Goal: Information Seeking & Learning: Learn about a topic

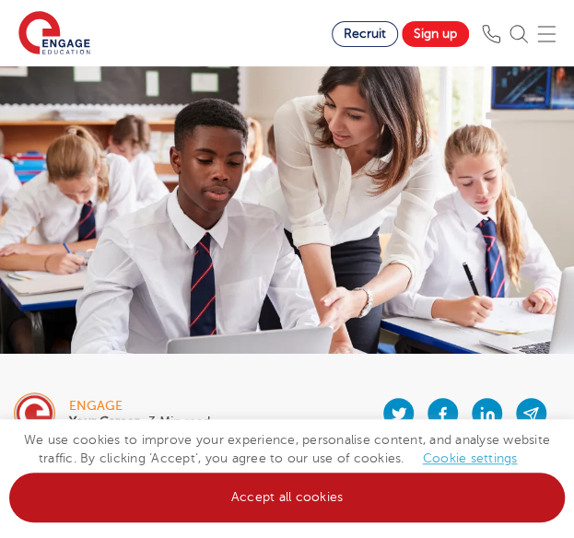
click at [451, 489] on link "Accept all cookies" at bounding box center [286, 497] width 555 height 50
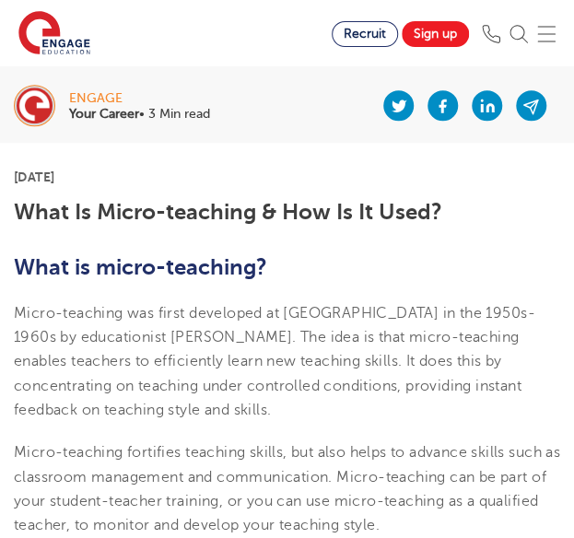
scroll to position [302, 0]
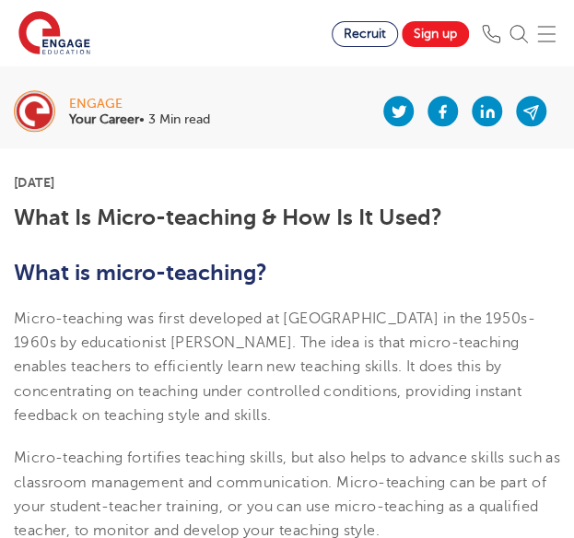
drag, startPoint x: 226, startPoint y: 341, endPoint x: 249, endPoint y: 406, distance: 69.3
click at [249, 406] on p "Micro-teaching was first developed at [GEOGRAPHIC_DATA] in the 1950s-1960s by e…" at bounding box center [287, 367] width 546 height 121
copy span "The idea is that micro-teaching enables teachers to efficiently learn new teach…"
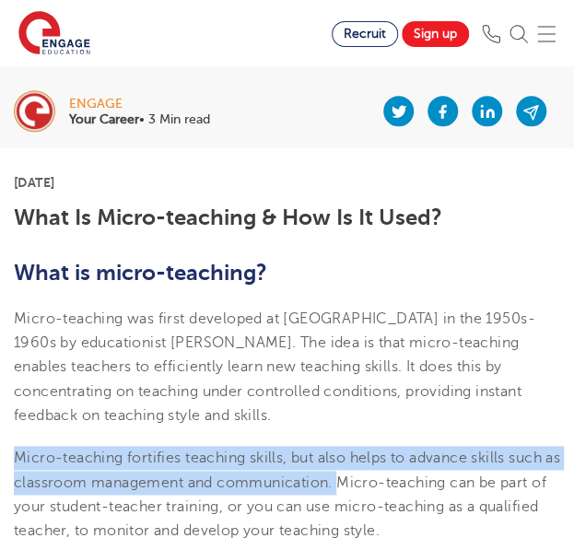
drag, startPoint x: 12, startPoint y: 448, endPoint x: 358, endPoint y: 483, distance: 347.9
copy span "Micro-teaching fortifies teaching skills, but also helps to advance skills such…"
